Goal: Information Seeking & Learning: Check status

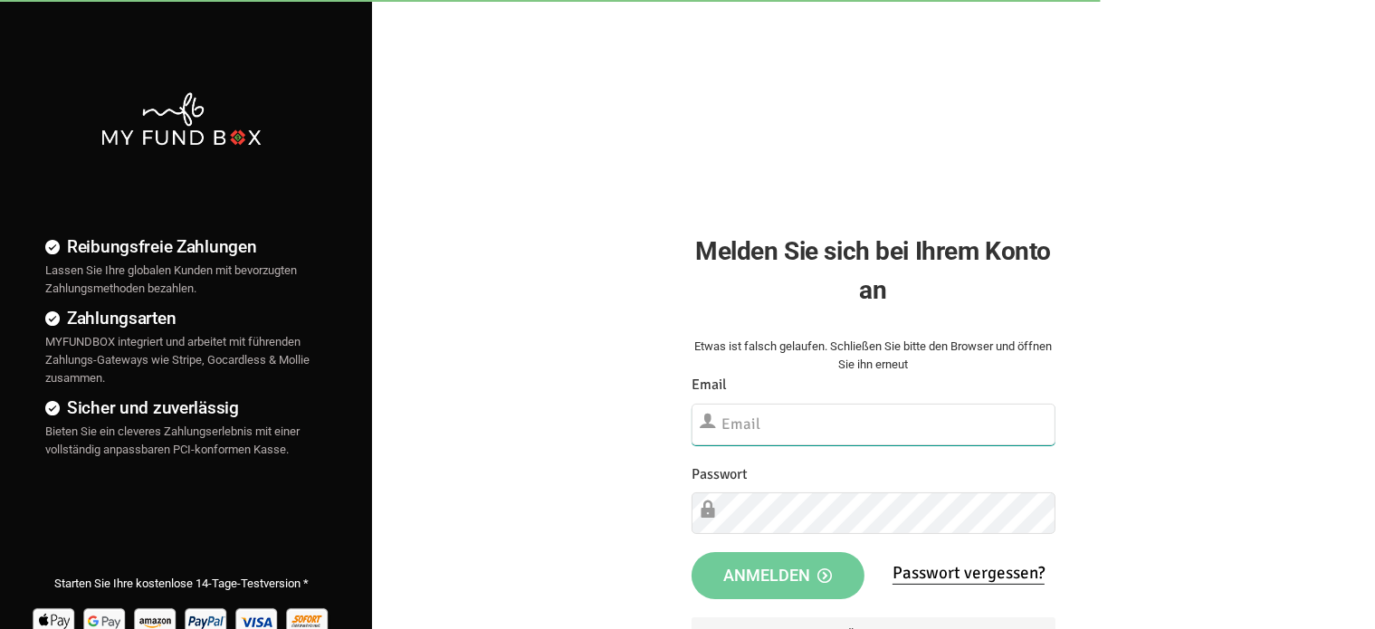
type input "[EMAIL_ADDRESS][PERSON_NAME][DOMAIN_NAME]"
click at [807, 578] on span "Anmelden" at bounding box center [777, 575] width 109 height 19
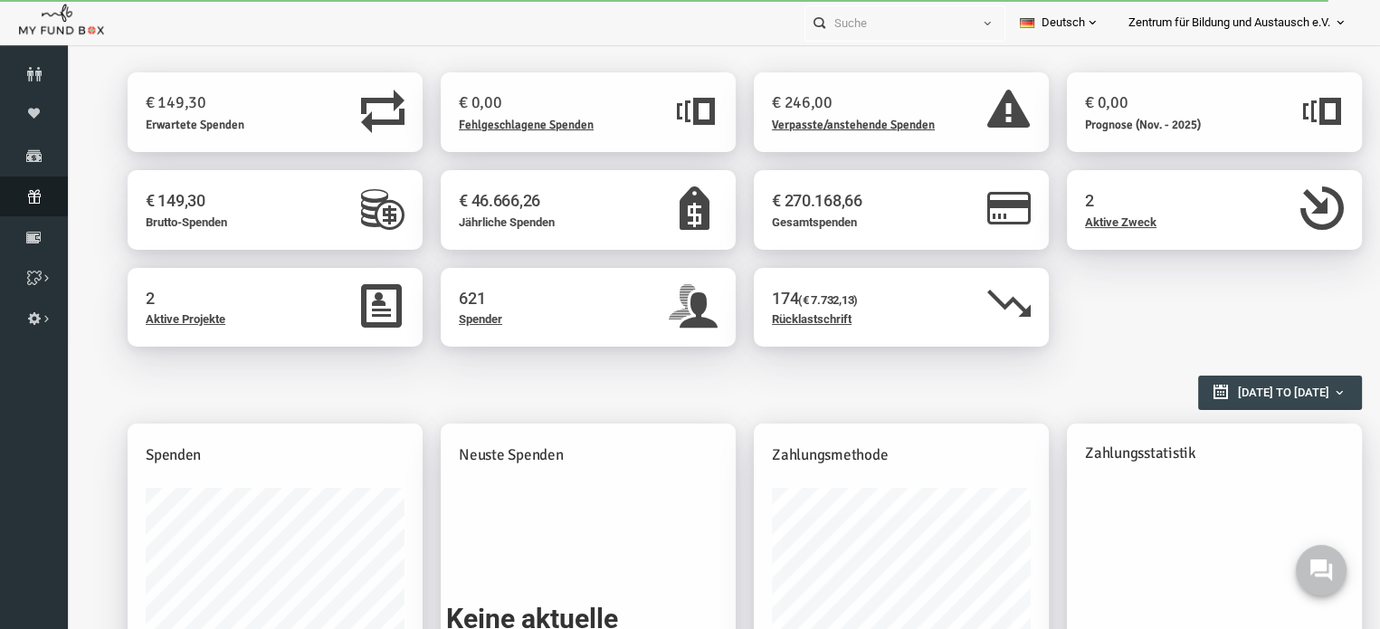
click at [26, 191] on icon at bounding box center [34, 196] width 68 height 14
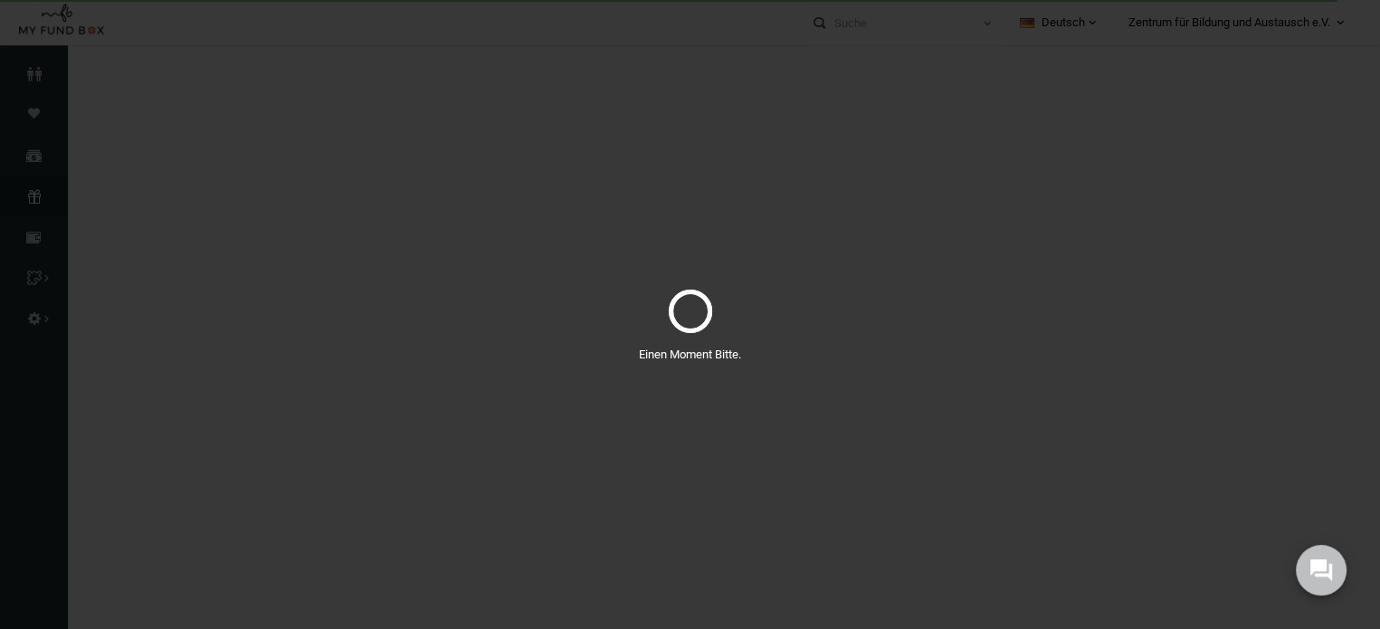
select select "100"
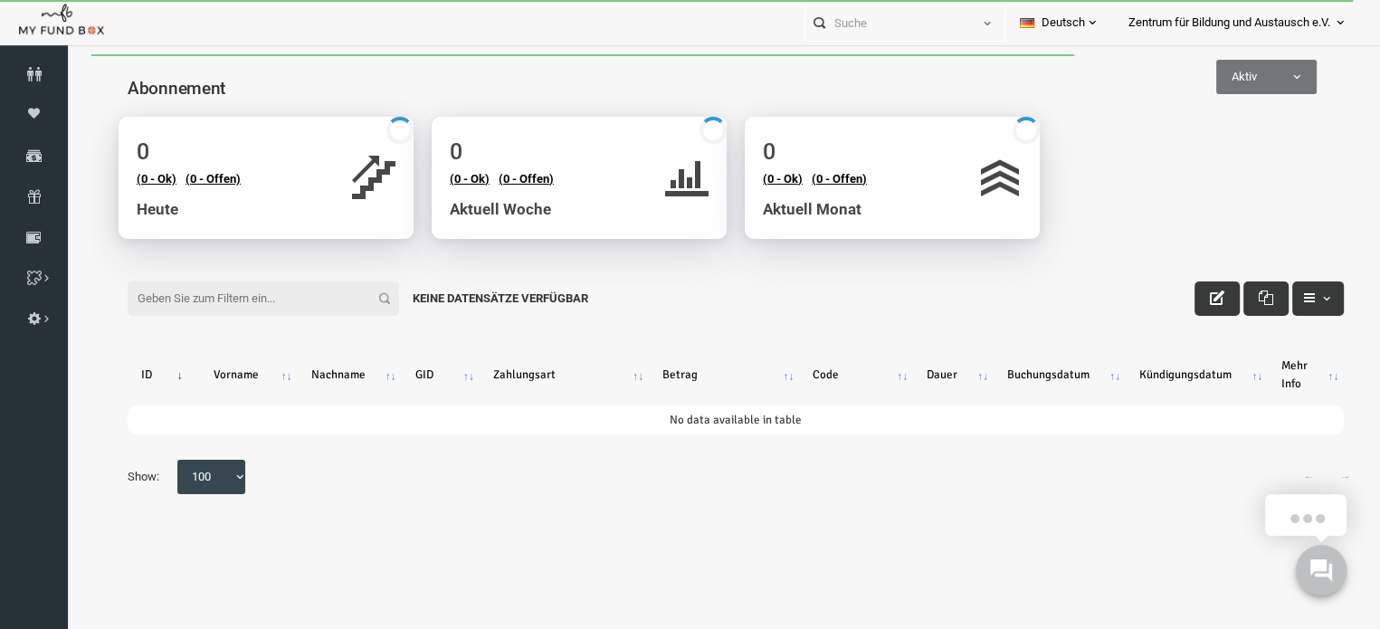
click at [229, 292] on input "Filter:" at bounding box center [237, 298] width 272 height 34
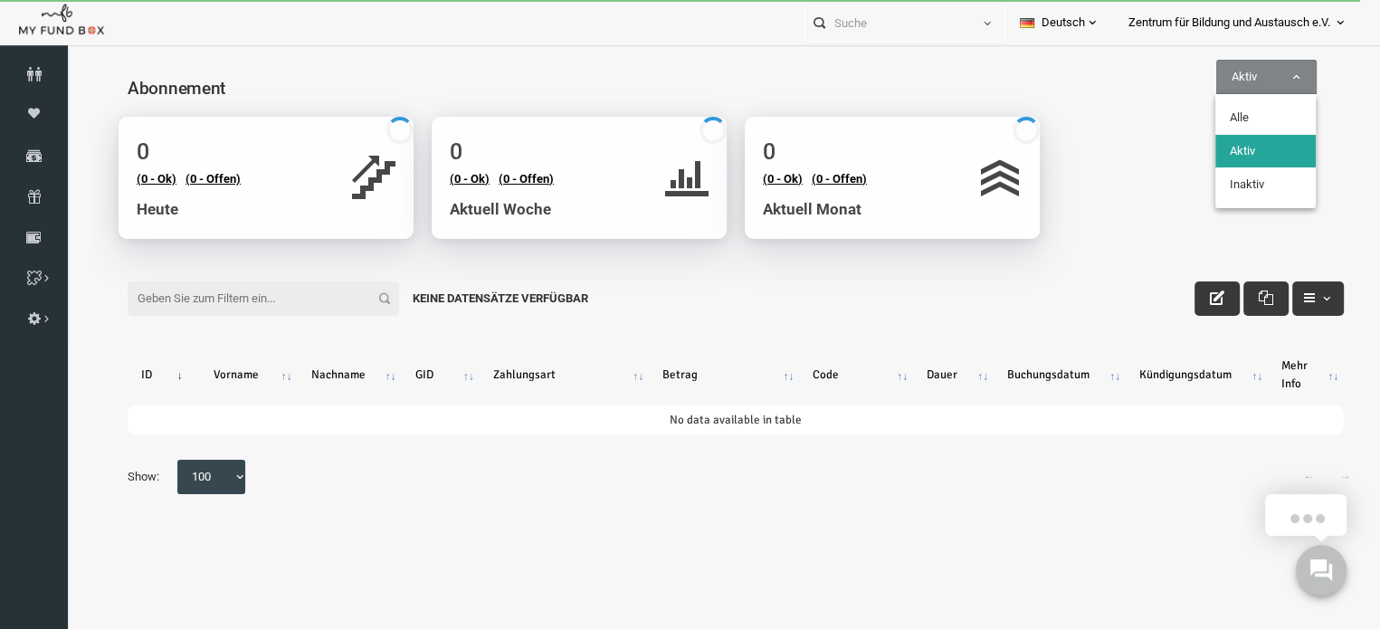
click at [1191, 91] on span "Aktiv" at bounding box center [1240, 77] width 100 height 34
select select "false"
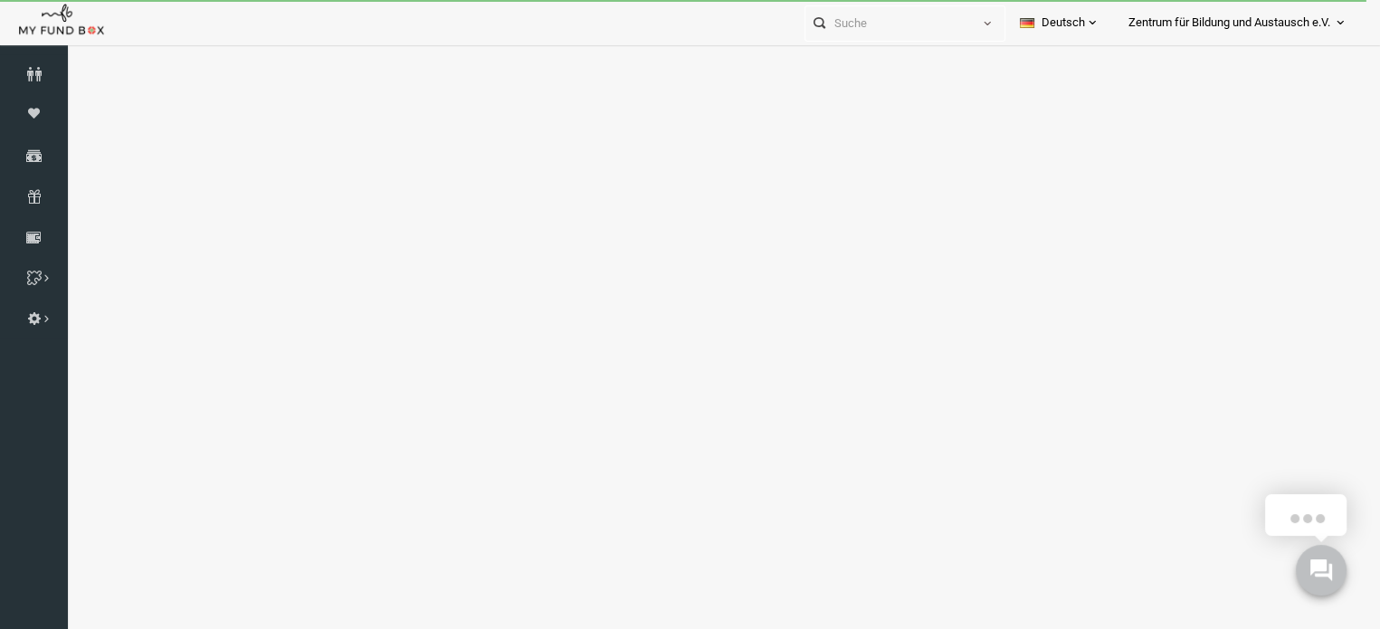
select select "100"
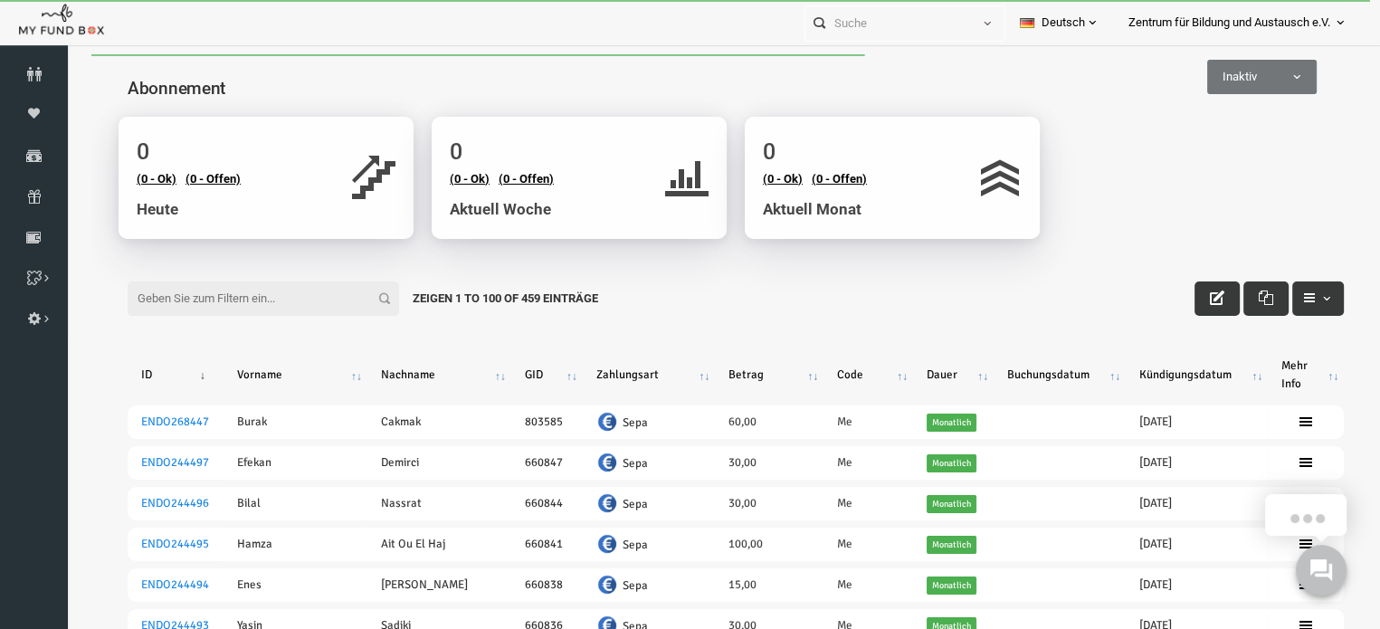
click at [278, 300] on input "Filter:" at bounding box center [237, 298] width 272 height 34
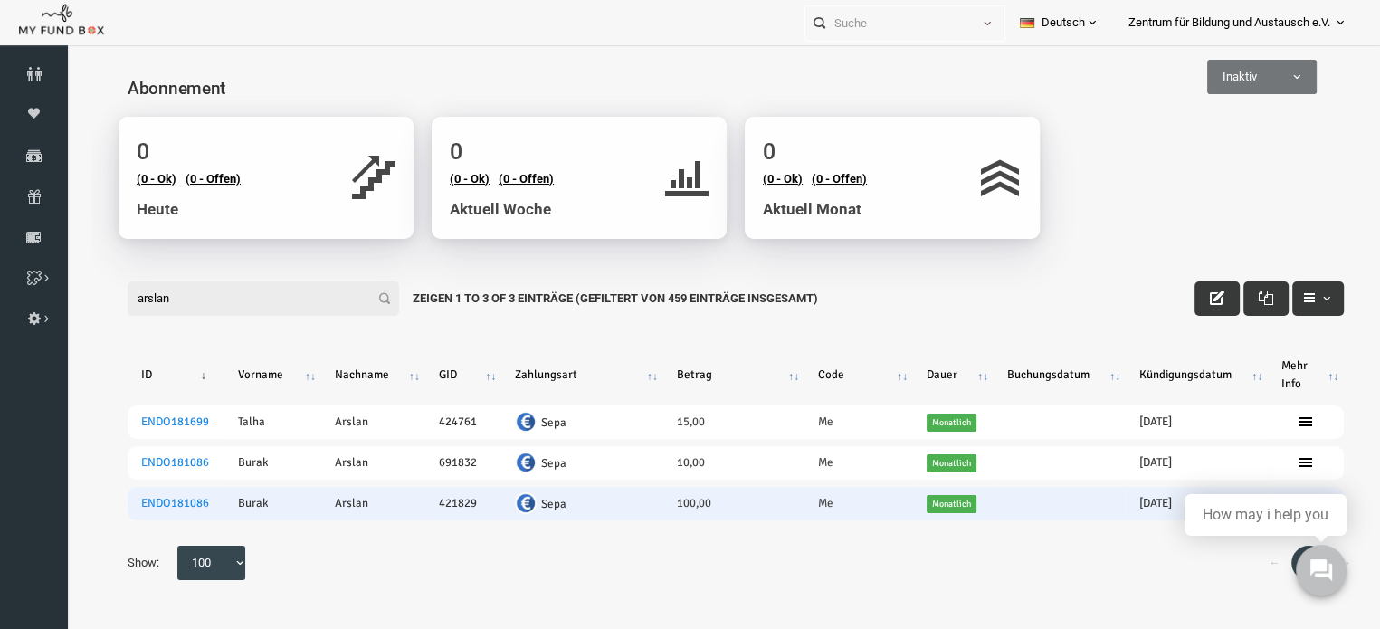
scroll to position [59, 0]
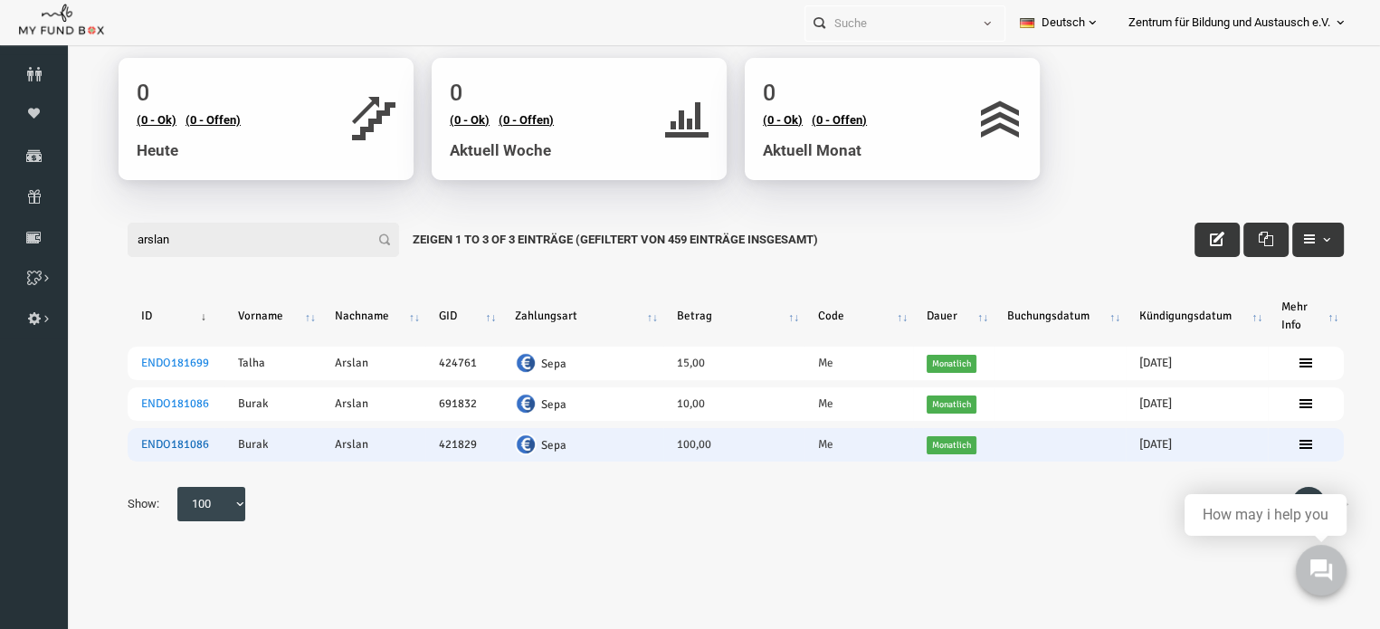
type input "arslan"
click at [164, 445] on link "ENDO181086" at bounding box center [149, 444] width 68 height 14
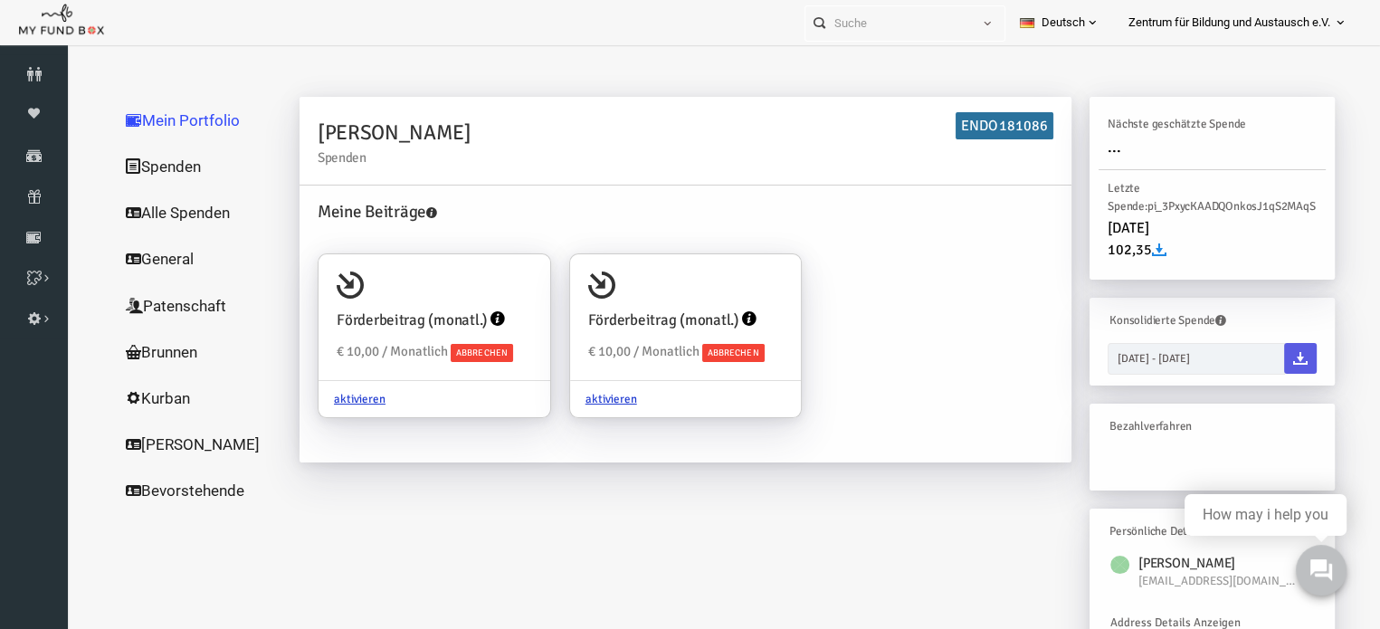
scroll to position [0, 0]
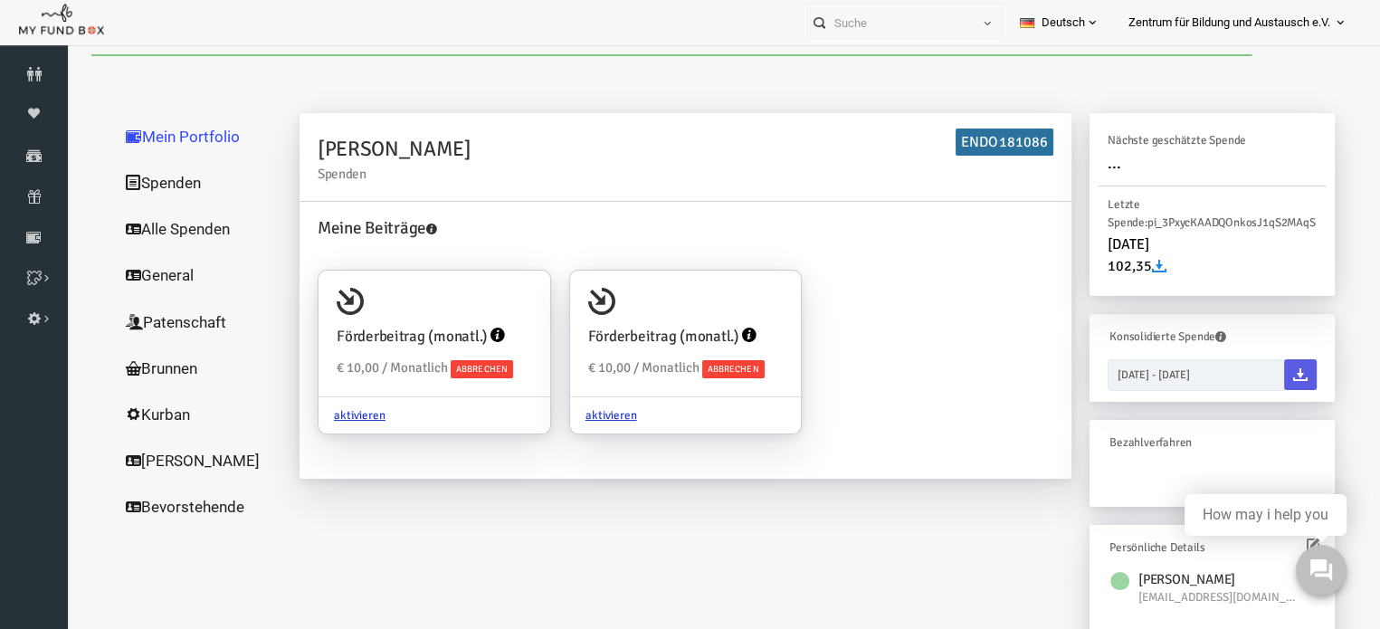
click at [128, 180] on link "Spenden" at bounding box center [173, 182] width 181 height 47
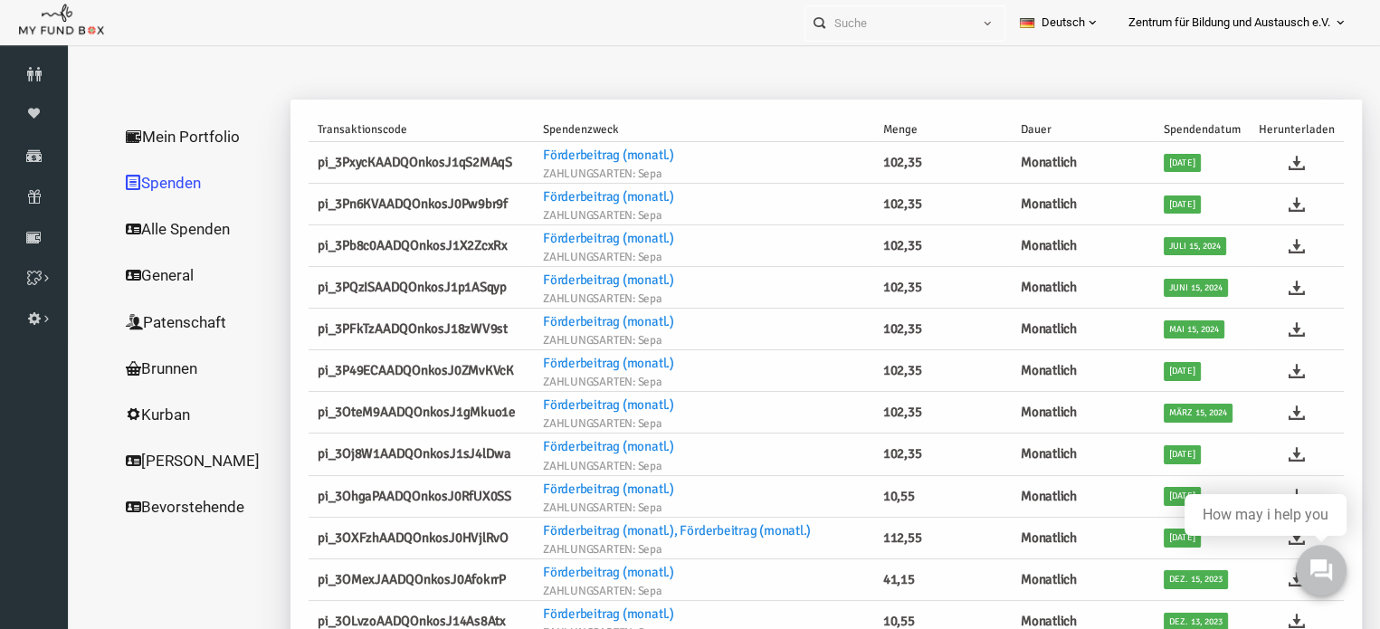
click at [144, 234] on link "Alle Spenden" at bounding box center [173, 228] width 181 height 47
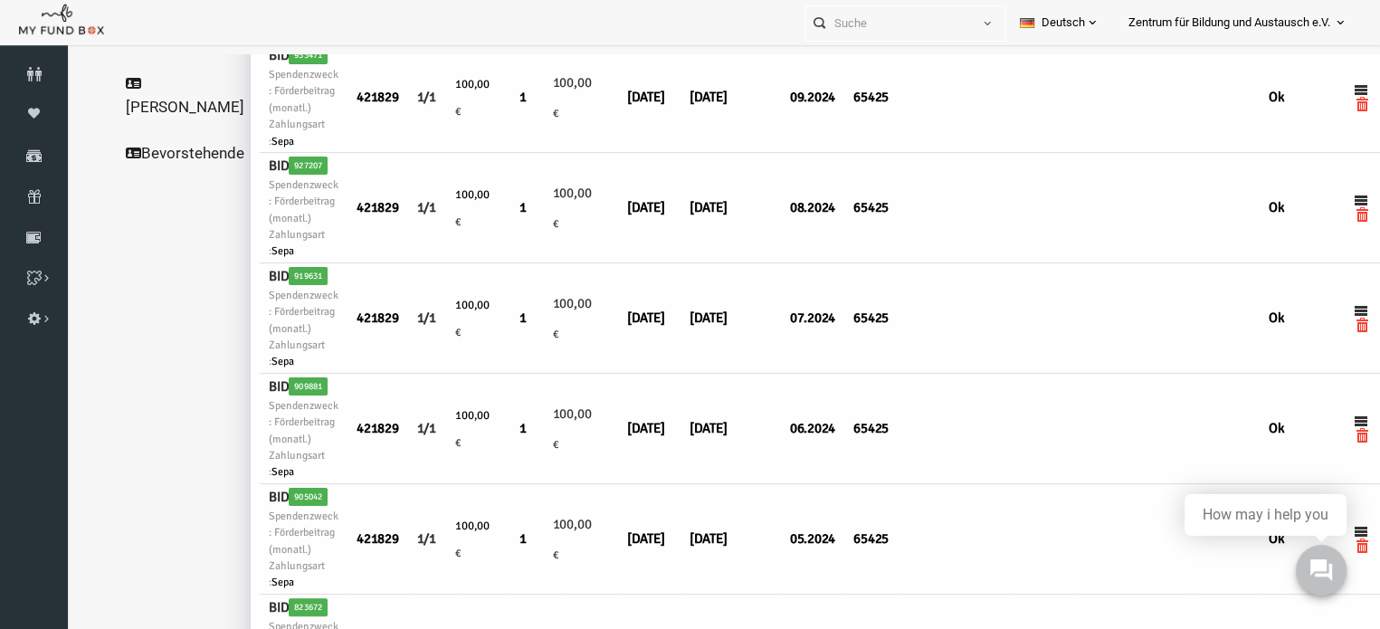
scroll to position [366, 0]
